Goal: Task Accomplishment & Management: Manage account settings

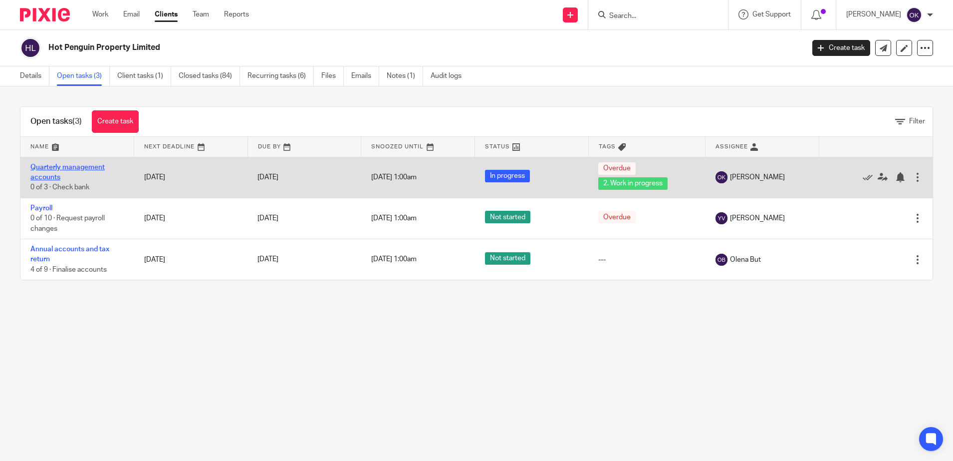
click at [64, 166] on link "Quarterly management accounts" at bounding box center [67, 172] width 74 height 17
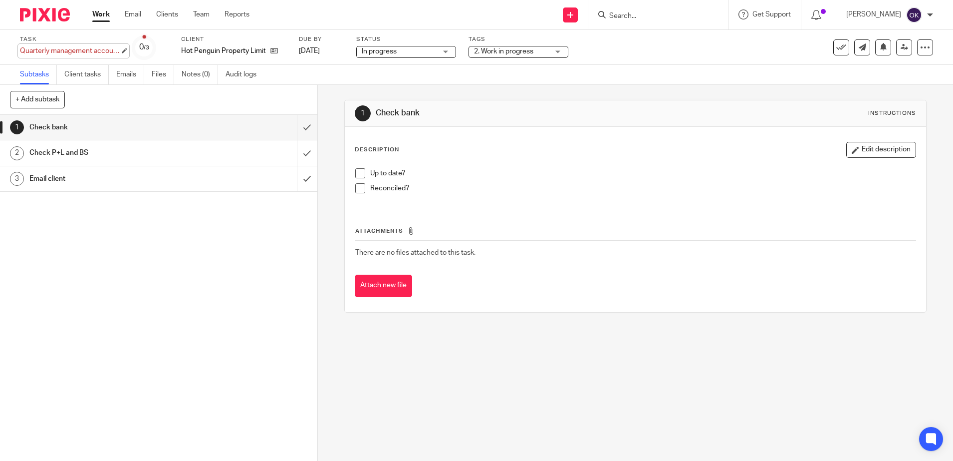
type input "Quarterly management accounts"
click at [77, 51] on div "Quarterly management accounts Save Quarterly management accounts" at bounding box center [70, 51] width 100 height 10
click at [297, 50] on div "Task Quarterly management accounts Save Quarterly management accounts 0 /3 Clie…" at bounding box center [400, 47] width 761 height 24
click at [272, 49] on icon at bounding box center [273, 50] width 7 height 7
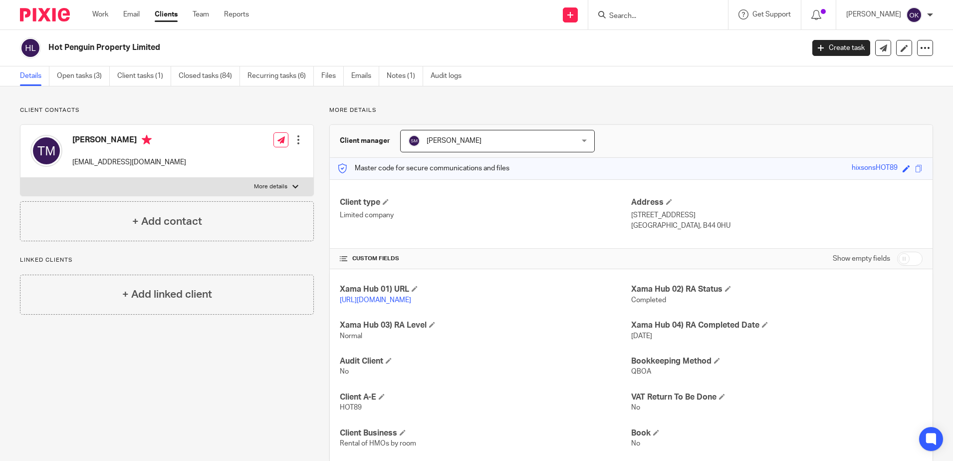
click at [48, 48] on div "Hot Penguin Property Limited" at bounding box center [409, 47] width 778 height 21
drag, startPoint x: 48, startPoint y: 46, endPoint x: 164, endPoint y: 44, distance: 115.3
click at [164, 44] on h2 "Hot Penguin Property Limited" at bounding box center [347, 47] width 599 height 10
drag, startPoint x: 164, startPoint y: 44, endPoint x: 154, endPoint y: 45, distance: 9.6
copy h2 "Hot Penguin Property Limited"
